Goal: Information Seeking & Learning: Learn about a topic

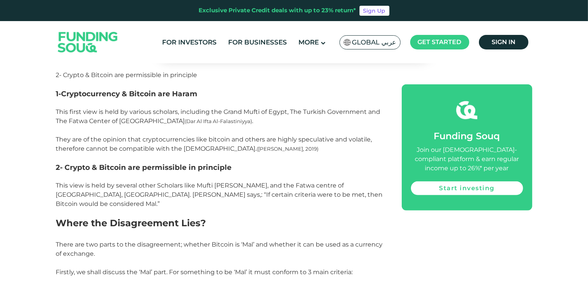
scroll to position [716, 0]
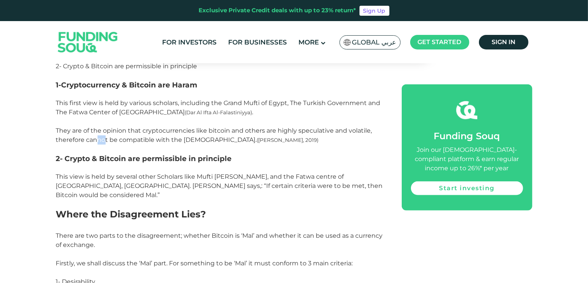
drag, startPoint x: 96, startPoint y: 142, endPoint x: 104, endPoint y: 139, distance: 9.1
click at [104, 139] on span "This first view is held by various scholars, including the Grand Mufti of Egypt…" at bounding box center [218, 121] width 324 height 44
click at [119, 167] on p at bounding box center [220, 167] width 328 height 9
drag, startPoint x: 70, startPoint y: 177, endPoint x: 120, endPoint y: 175, distance: 49.9
click at [120, 175] on span "This view is held by several other Scholars like Mufti [PERSON_NAME], and the F…" at bounding box center [219, 186] width 327 height 26
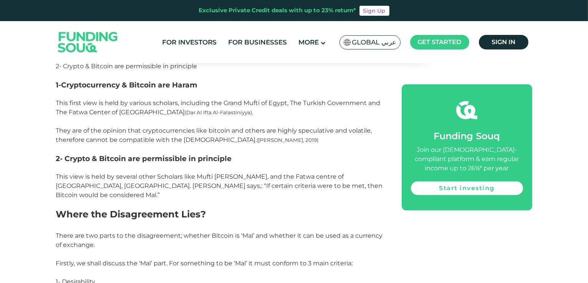
click at [271, 174] on span "This view is held by several other Scholars like Mufti [PERSON_NAME], and the F…" at bounding box center [219, 186] width 327 height 26
drag, startPoint x: 112, startPoint y: 185, endPoint x: 231, endPoint y: 185, distance: 119.0
click at [231, 185] on span "This view is held by several other Scholars like Mufti [PERSON_NAME], and the F…" at bounding box center [219, 186] width 327 height 26
click at [294, 184] on span "This view is held by several other Scholars like Mufti [PERSON_NAME], and the F…" at bounding box center [219, 186] width 327 height 26
drag, startPoint x: 95, startPoint y: 191, endPoint x: 111, endPoint y: 191, distance: 15.7
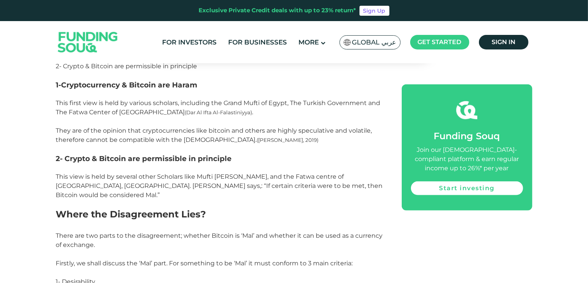
click at [111, 191] on span "This view is held by several other Scholars like Mufti [PERSON_NAME], and the F…" at bounding box center [219, 186] width 327 height 26
click at [195, 200] on p at bounding box center [220, 204] width 328 height 9
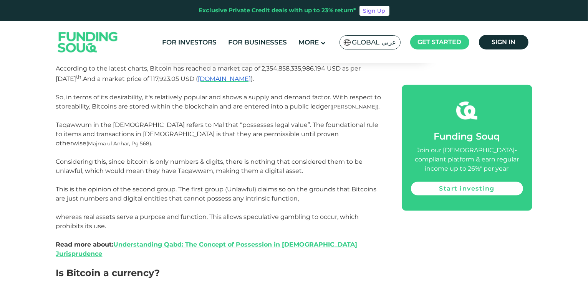
scroll to position [1075, 0]
